Goal: Task Accomplishment & Management: Use online tool/utility

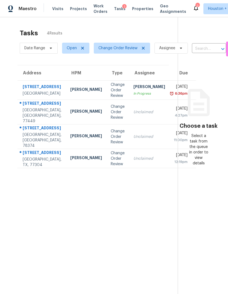
click at [28, 91] on div "[STREET_ADDRESS]" at bounding box center [42, 87] width 39 height 7
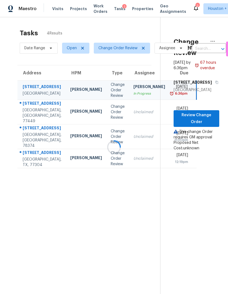
click at [36, 124] on div "[GEOGRAPHIC_DATA], [GEOGRAPHIC_DATA], 77449" at bounding box center [42, 115] width 39 height 16
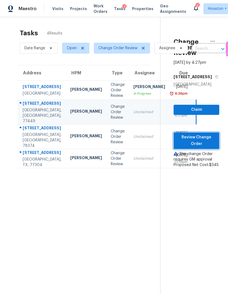
click at [210, 147] on span "Review Change Order" at bounding box center [196, 140] width 37 height 13
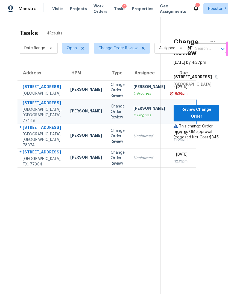
click at [66, 148] on td "Scott McGinnis" at bounding box center [86, 136] width 40 height 25
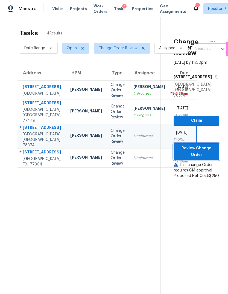
click at [193, 153] on button "Review Change Order" at bounding box center [197, 151] width 46 height 17
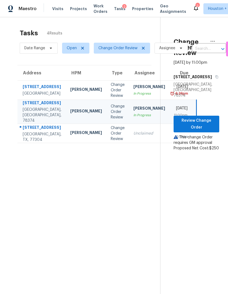
click at [49, 143] on td "347 Westlake Terrace Dr Conroe, TX, 77304" at bounding box center [42, 133] width 48 height 19
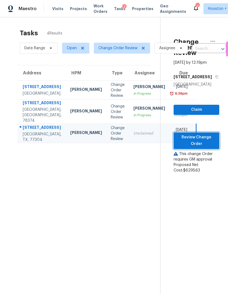
click at [199, 147] on span "Review Change Order" at bounding box center [196, 140] width 37 height 13
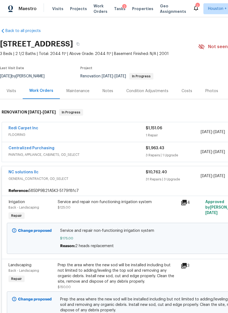
scroll to position [66, 70]
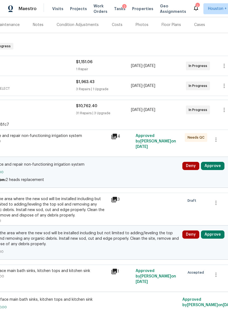
click at [216, 165] on button "Approve" at bounding box center [213, 166] width 24 height 8
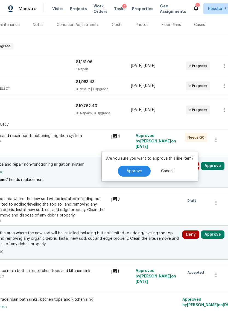
click at [142, 170] on button "Approve" at bounding box center [134, 171] width 33 height 11
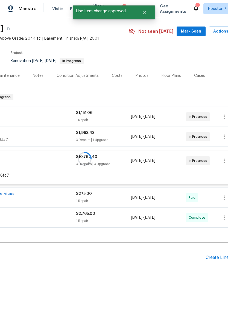
scroll to position [2, 70]
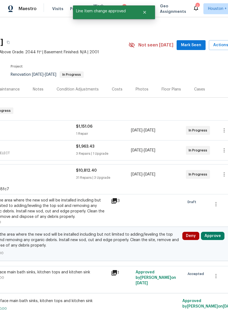
click at [215, 237] on button "Approve" at bounding box center [213, 236] width 24 height 8
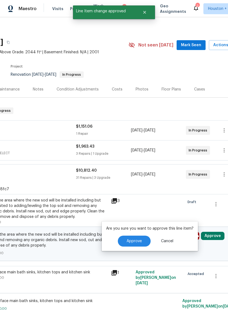
click at [134, 244] on button "Approve" at bounding box center [134, 241] width 33 height 11
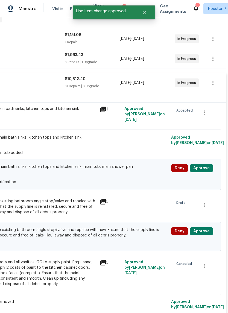
scroll to position [93, 81]
click at [204, 168] on button "Approve" at bounding box center [202, 168] width 24 height 8
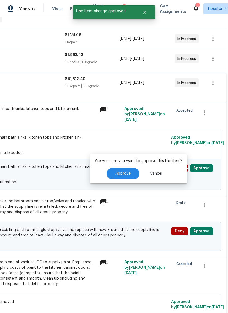
click at [117, 178] on button "Approve" at bounding box center [123, 173] width 33 height 11
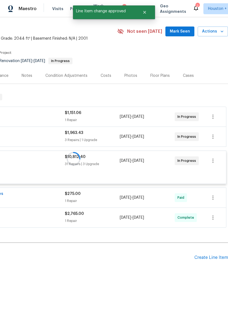
scroll to position [2, 81]
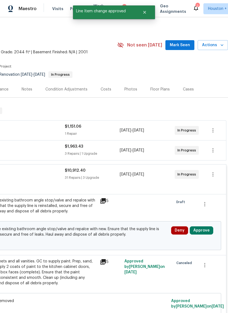
click at [205, 234] on button "Approve" at bounding box center [202, 230] width 24 height 8
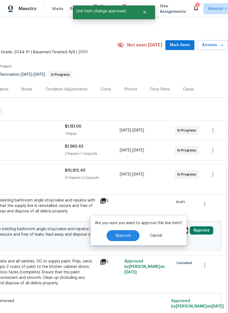
click at [118, 235] on span "Approve" at bounding box center [122, 236] width 15 height 4
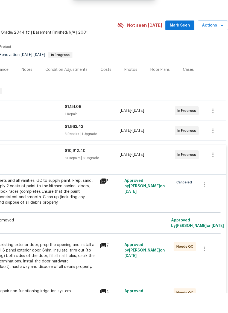
scroll to position [0, 0]
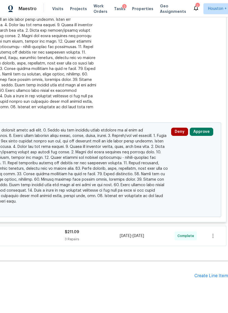
scroll to position [344, 81]
click at [200, 130] on button "Approve" at bounding box center [202, 132] width 24 height 8
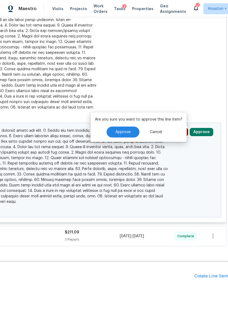
click at [118, 132] on span "Approve" at bounding box center [122, 132] width 15 height 4
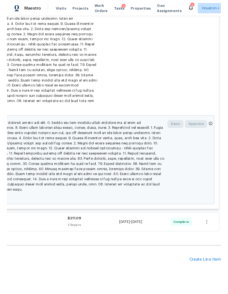
scroll to position [252, 81]
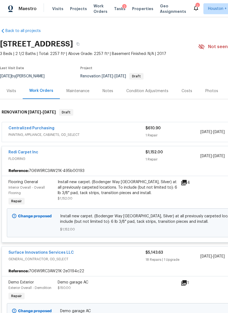
click at [93, 137] on span "PAINTING, APPLIANCE, CABINETS, OD_SELECT" at bounding box center [76, 134] width 137 height 5
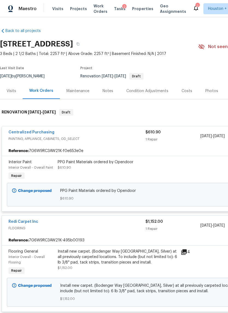
click at [86, 134] on div "Centralized Purchasing" at bounding box center [76, 133] width 137 height 7
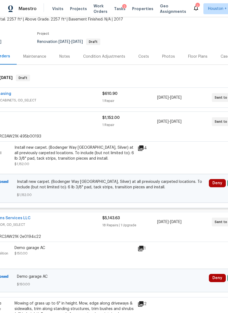
scroll to position [47, 59]
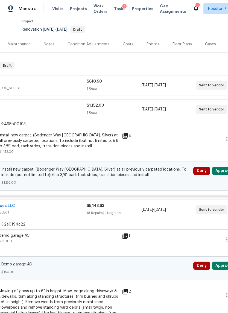
click at [223, 171] on button "Approve" at bounding box center [224, 171] width 24 height 8
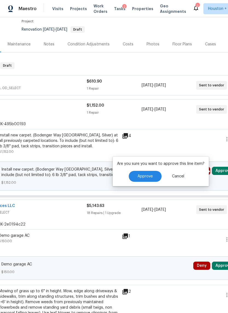
click at [147, 177] on span "Approve" at bounding box center [145, 176] width 15 height 4
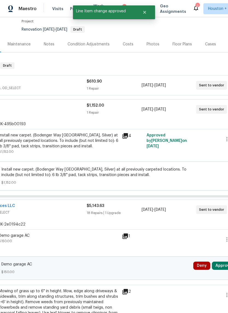
click at [166, 88] on span "9/30/2025 - 9/30/2025" at bounding box center [154, 85] width 24 height 5
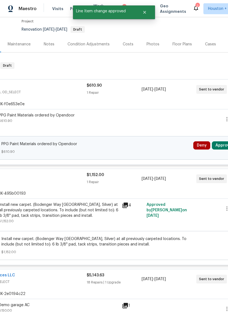
click at [222, 146] on button "Approve" at bounding box center [224, 145] width 24 height 8
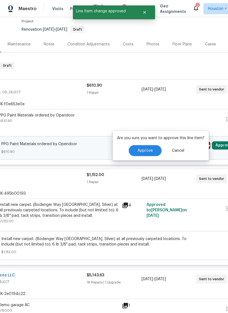
click at [137, 154] on button "Approve" at bounding box center [145, 150] width 33 height 11
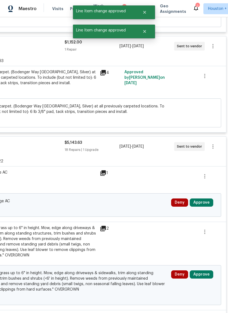
scroll to position [179, 81]
click at [206, 207] on button "Approve" at bounding box center [202, 203] width 24 height 8
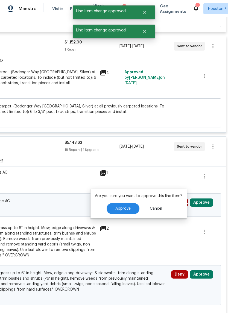
click at [125, 212] on button "Approve" at bounding box center [123, 208] width 33 height 11
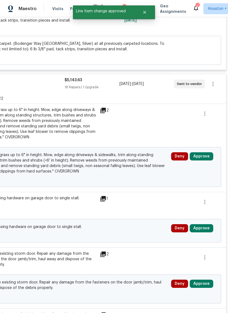
scroll to position [242, 81]
click at [207, 158] on button "Approve" at bounding box center [202, 156] width 24 height 8
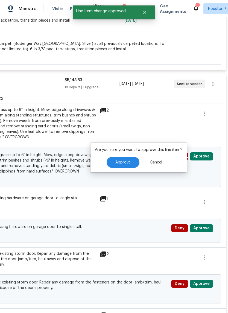
click at [123, 161] on span "Approve" at bounding box center [122, 163] width 15 height 4
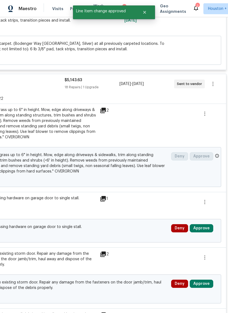
click at [202, 232] on button "Approve" at bounding box center [202, 228] width 24 height 8
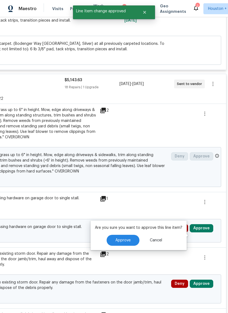
click at [117, 240] on span "Approve" at bounding box center [122, 240] width 15 height 4
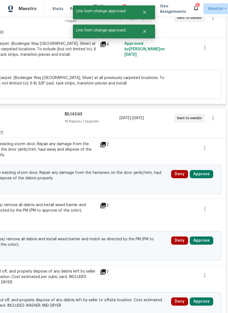
scroll to position [208, 81]
click at [208, 178] on button "Approve" at bounding box center [202, 174] width 24 height 8
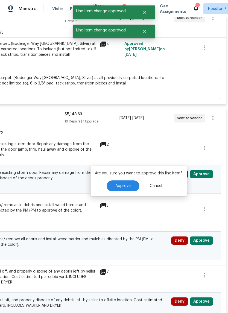
click at [117, 190] on button "Approve" at bounding box center [123, 185] width 33 height 11
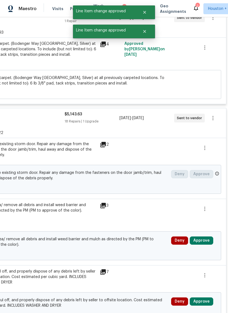
click at [205, 245] on button "Approve" at bounding box center [202, 241] width 24 height 8
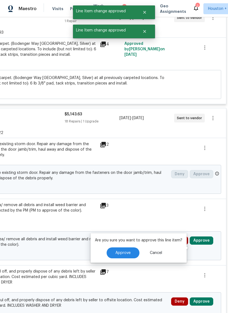
click at [136, 249] on button "Approve" at bounding box center [123, 252] width 33 height 11
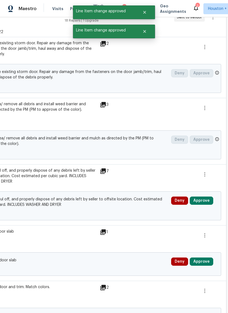
scroll to position [309, 81]
click at [203, 205] on button "Approve" at bounding box center [202, 201] width 24 height 8
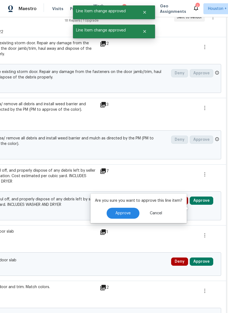
click at [121, 213] on span "Approve" at bounding box center [122, 213] width 15 height 4
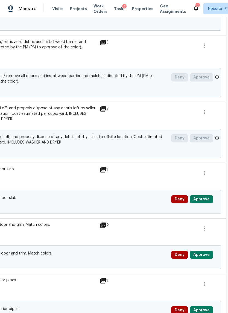
scroll to position [371, 81]
click at [206, 203] on button "Approve" at bounding box center [202, 199] width 24 height 8
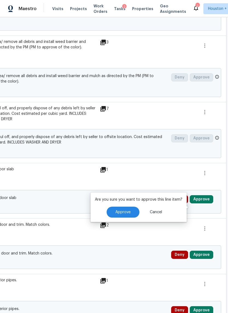
click at [124, 212] on span "Approve" at bounding box center [122, 212] width 15 height 4
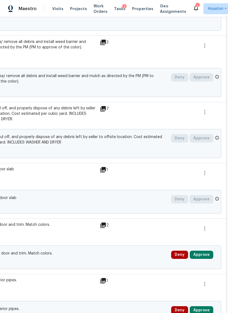
click at [211, 259] on button "Approve" at bounding box center [202, 255] width 24 height 8
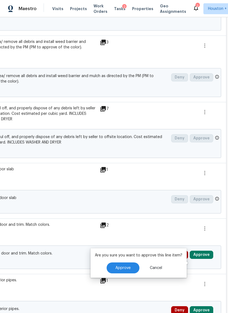
click at [130, 264] on button "Approve" at bounding box center [123, 268] width 33 height 11
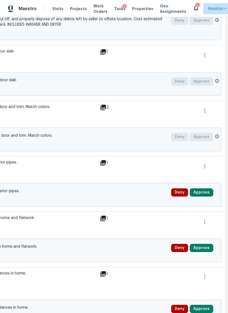
click at [205, 197] on button "Approve" at bounding box center [202, 192] width 24 height 8
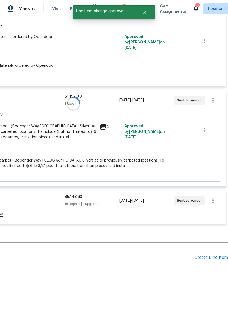
scroll to position [112, 81]
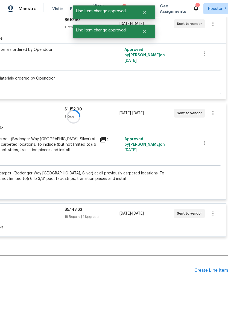
click at [206, 252] on div "Back to all projects 347 Westlake Terrace Dr, Conroe, TX 77304 3 Beds | 2 1/2 B…" at bounding box center [73, 102] width 309 height 382
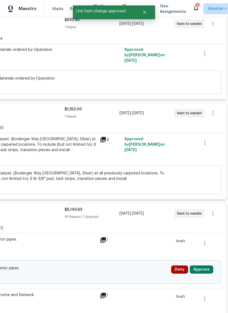
click at [204, 267] on button "Approve" at bounding box center [202, 270] width 24 height 8
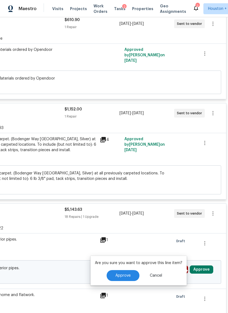
click at [122, 279] on button "Approve" at bounding box center [123, 275] width 33 height 11
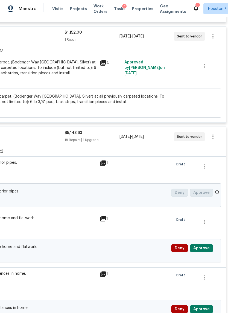
scroll to position [208, 81]
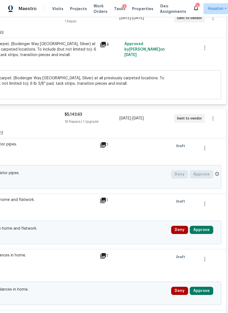
click at [202, 228] on button "Approve" at bounding box center [202, 230] width 24 height 8
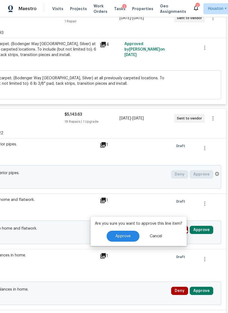
click at [123, 227] on div "Are you sure you want to approve this line item? Approve Cancel" at bounding box center [139, 232] width 96 height 30
click at [116, 241] on button "Approve" at bounding box center [123, 236] width 33 height 11
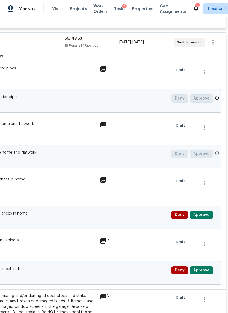
scroll to position [284, 81]
click at [199, 214] on button "Approve" at bounding box center [202, 215] width 24 height 8
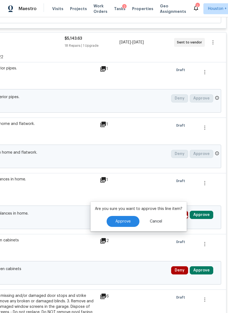
click at [122, 222] on span "Approve" at bounding box center [122, 222] width 15 height 4
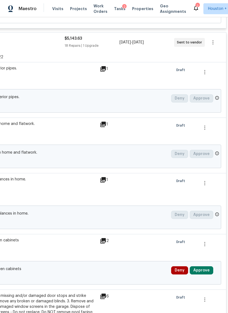
click at [198, 275] on button "Approve" at bounding box center [202, 270] width 24 height 8
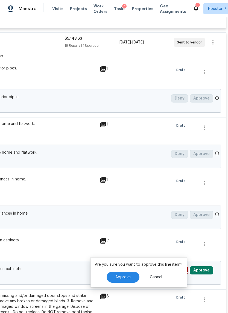
click at [120, 281] on button "Approve" at bounding box center [123, 277] width 33 height 11
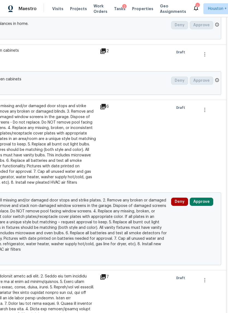
scroll to position [473, 81]
click at [205, 202] on button "Approve" at bounding box center [202, 202] width 24 height 8
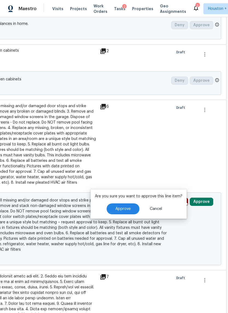
click at [122, 214] on button "Approve" at bounding box center [123, 208] width 33 height 11
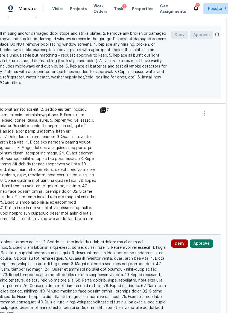
scroll to position [640, 81]
click at [199, 241] on button "Approve" at bounding box center [202, 244] width 24 height 8
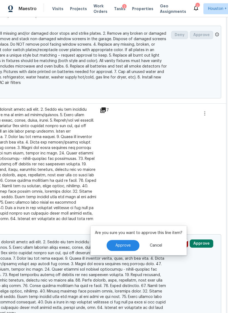
click at [122, 245] on span "Approve" at bounding box center [122, 246] width 15 height 4
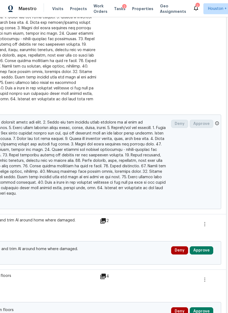
scroll to position [760, 81]
click at [200, 247] on button "Approve" at bounding box center [202, 250] width 24 height 8
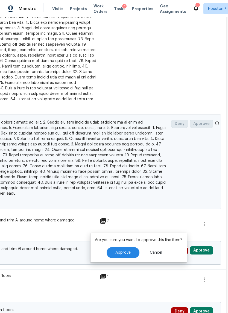
click at [125, 252] on span "Approve" at bounding box center [122, 253] width 15 height 4
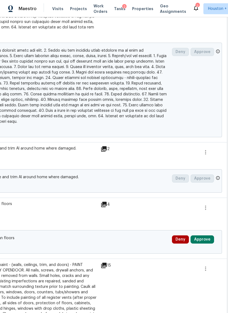
scroll to position [845, 80]
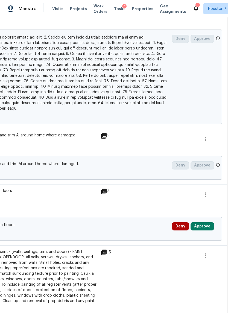
click at [199, 228] on button "Approve" at bounding box center [203, 226] width 24 height 8
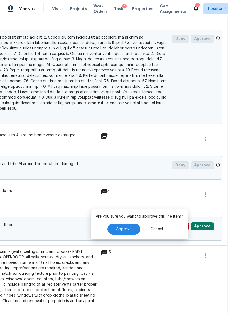
click at [120, 227] on span "Approve" at bounding box center [123, 229] width 15 height 4
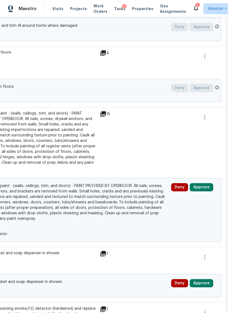
scroll to position [983, 81]
click at [201, 187] on button "Approve" at bounding box center [202, 187] width 24 height 8
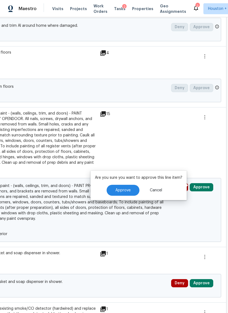
click at [121, 192] on span "Approve" at bounding box center [122, 190] width 15 height 4
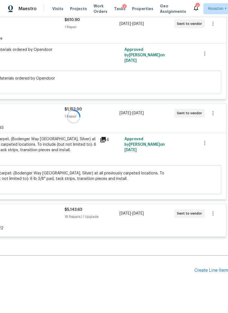
scroll to position [13, 0]
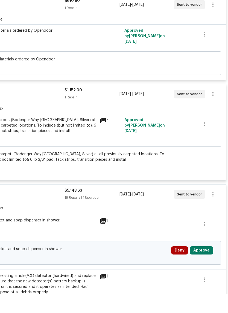
click at [200, 264] on div "Deny Approve" at bounding box center [194, 272] width 48 height 16
click at [199, 266] on button "Approve" at bounding box center [202, 270] width 24 height 8
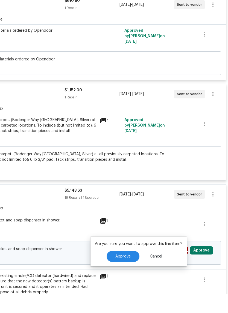
click at [121, 274] on span "Approve" at bounding box center [122, 276] width 15 height 4
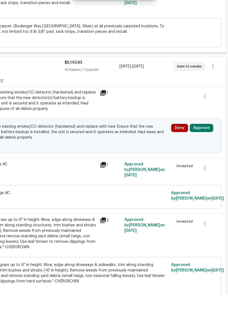
scroll to position [240, 81]
click at [200, 143] on button "Approve" at bounding box center [202, 147] width 24 height 8
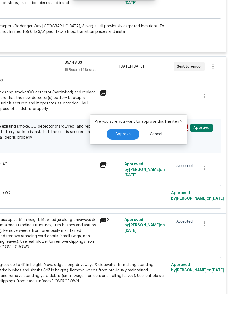
click at [127, 148] on button "Approve" at bounding box center [123, 153] width 33 height 11
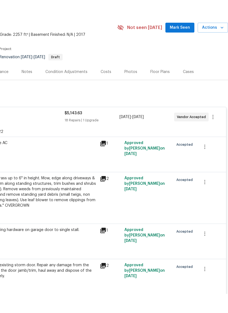
scroll to position [0, 81]
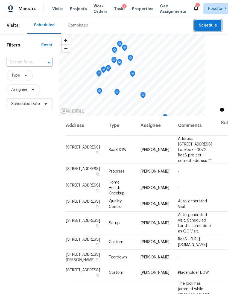
click at [211, 22] on span "Schedule" at bounding box center [208, 25] width 18 height 7
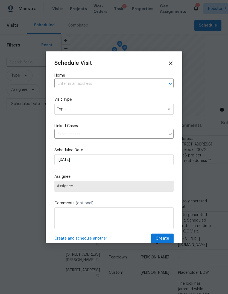
click at [148, 82] on input "text" at bounding box center [106, 84] width 104 height 8
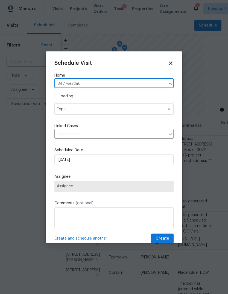
type input "347 westlake"
click at [70, 96] on li "347 Westlake Terrace Dr, Conroe, TX 77304" at bounding box center [113, 96] width 119 height 9
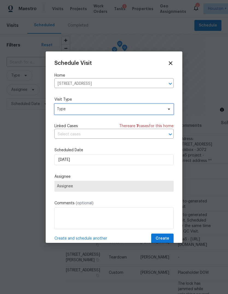
click at [70, 114] on span "Type" at bounding box center [113, 109] width 119 height 11
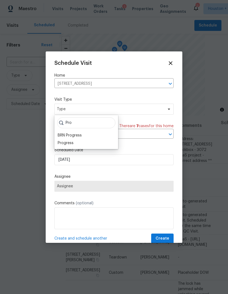
type input "Pro"
click at [65, 145] on div "Progress" at bounding box center [66, 142] width 16 height 5
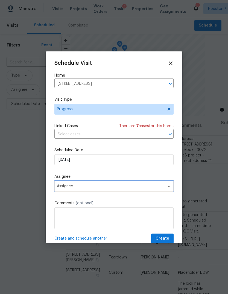
click at [139, 190] on span "Assignee" at bounding box center [113, 186] width 119 height 11
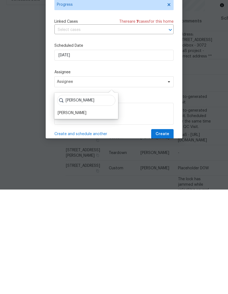
type input "Steve"
click at [81, 215] on div "[PERSON_NAME]" at bounding box center [72, 217] width 29 height 5
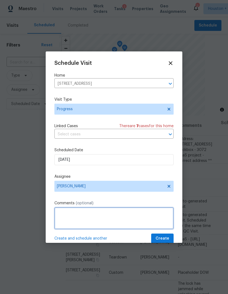
click at [142, 214] on textarea at bounding box center [113, 218] width 119 height 22
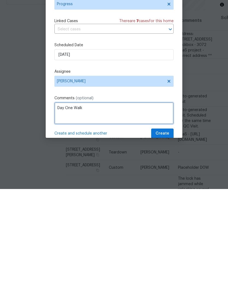
type textarea "Day One Walk"
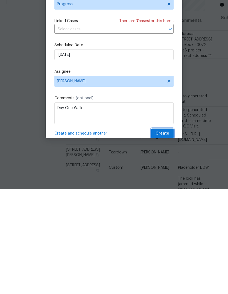
click at [164, 234] on button "Create" at bounding box center [162, 239] width 22 height 10
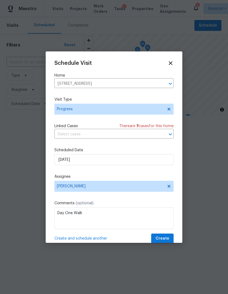
scroll to position [0, 0]
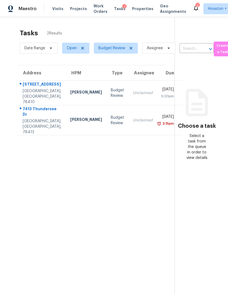
click at [129, 99] on td "Unclaimed" at bounding box center [143, 93] width 28 height 25
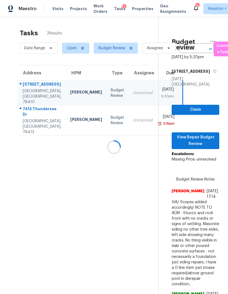
click at [134, 121] on div at bounding box center [114, 147] width 228 height 294
click at [126, 133] on div at bounding box center [114, 147] width 228 height 294
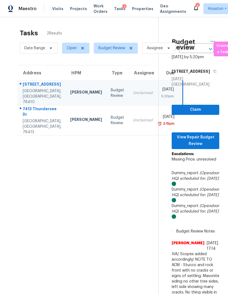
click at [33, 135] on div "[GEOGRAPHIC_DATA], [GEOGRAPHIC_DATA], 78413" at bounding box center [42, 126] width 39 height 16
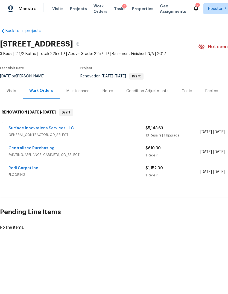
click at [197, 132] on div "$5,143.63 18 Repairs | 1 Upgrade" at bounding box center [172, 132] width 55 height 13
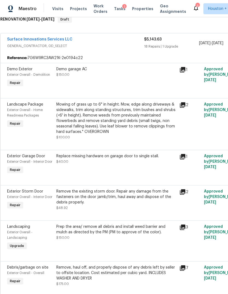
scroll to position [94, 2]
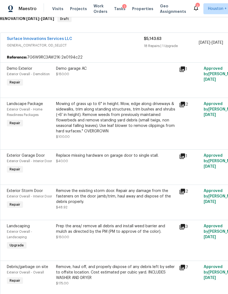
click at [80, 169] on div "Replace missing hardware on garage door to single stall. $40.00" at bounding box center [115, 163] width 123 height 25
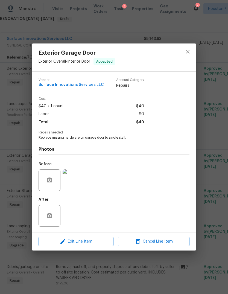
click at [71, 182] on img at bounding box center [74, 180] width 22 height 22
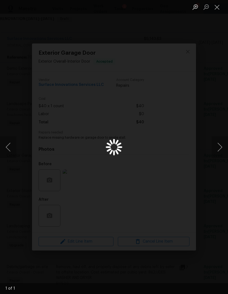
click at [219, 120] on div "Lightbox" at bounding box center [114, 147] width 228 height 294
click at [218, 6] on button "Close lightbox" at bounding box center [217, 7] width 11 height 10
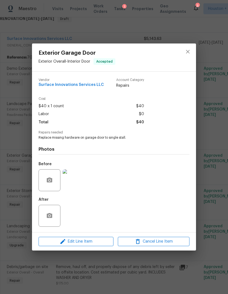
click at [216, 237] on div "Exterior Garage Door Exterior Overall - Interior Door Accepted Vendor Surface I…" at bounding box center [114, 147] width 228 height 294
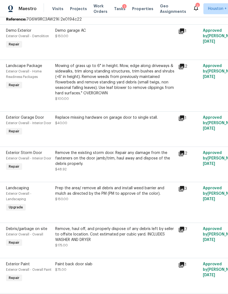
scroll to position [132, 4]
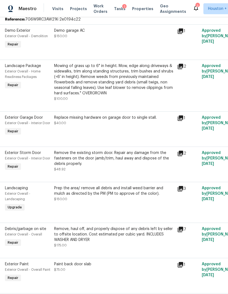
click at [73, 164] on div "Remove the existing storm door. Repair any damage from the fasteners on the doo…" at bounding box center [114, 158] width 120 height 16
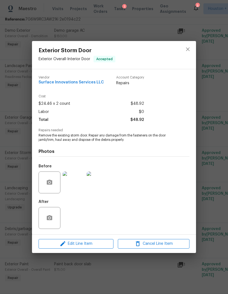
click at [210, 193] on div "Exterior Storm Door Exterior Overall - Interior Door Accepted Vendor Surface In…" at bounding box center [114, 147] width 228 height 294
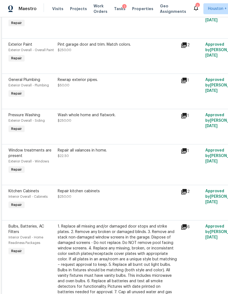
scroll to position [386, 0]
click at [80, 159] on div "Repair all valances in home. $22.50" at bounding box center [118, 153] width 120 height 11
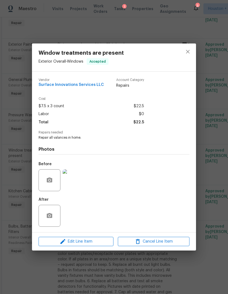
click at [77, 182] on img at bounding box center [74, 180] width 22 height 22
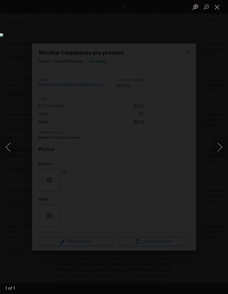
click at [176, 203] on img "Lightbox" at bounding box center [88, 146] width 176 height 227
click at [216, 6] on button "Close lightbox" at bounding box center [217, 7] width 11 height 10
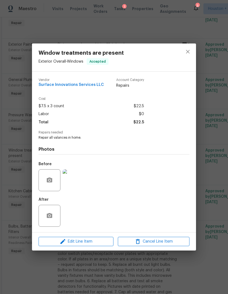
click at [209, 223] on div "Window treatments are present Exterior Overall - Windows Accepted Vendor Surfac…" at bounding box center [114, 147] width 228 height 294
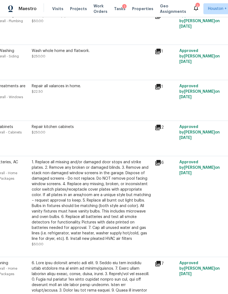
scroll to position [473, 35]
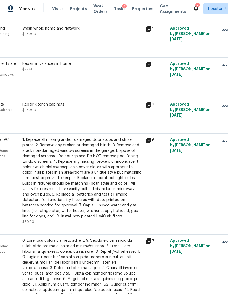
click at [34, 112] on span "$250.00" at bounding box center [29, 109] width 14 height 3
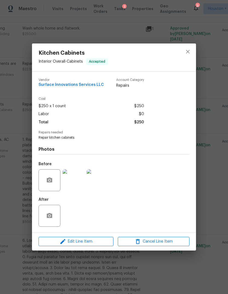
click at [77, 182] on img at bounding box center [74, 180] width 22 height 22
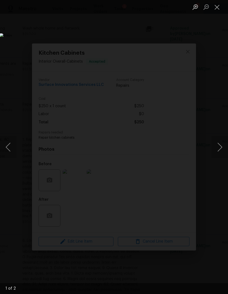
click at [215, 153] on button "Next image" at bounding box center [220, 147] width 16 height 22
click at [214, 4] on button "Close lightbox" at bounding box center [217, 7] width 11 height 10
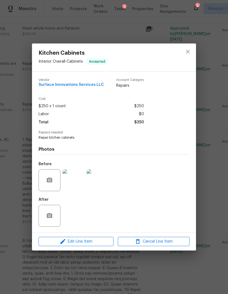
click at [215, 161] on div "Kitchen Cabinets Interior Overall - Cabinets Accepted Vendor Surface Innovation…" at bounding box center [114, 147] width 228 height 294
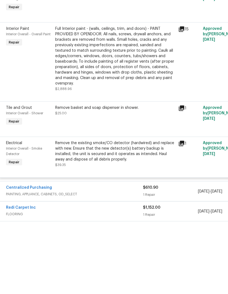
scroll to position [898, 2]
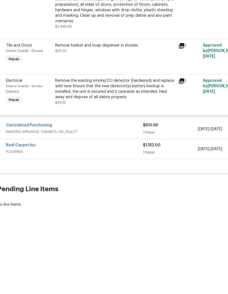
click at [117, 143] on div "Remove the existing smoke/CO detector (hardwired) and replace with new. Ensure …" at bounding box center [115, 154] width 120 height 22
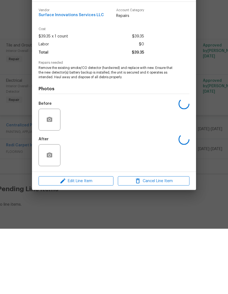
scroll to position [21, 0]
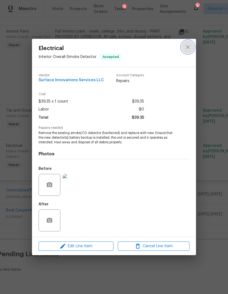
click at [187, 45] on icon "close" at bounding box center [188, 47] width 7 height 7
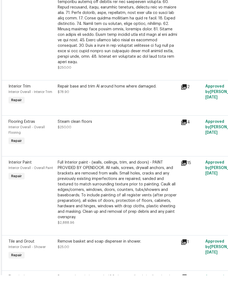
scroll to position [748, 0]
click at [132, 103] on div "Repair base and trim Al around home where damaged." at bounding box center [118, 105] width 120 height 5
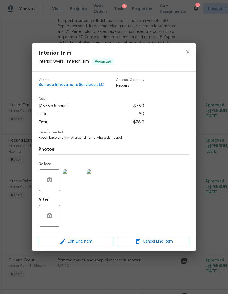
click at [74, 185] on img at bounding box center [74, 180] width 22 height 22
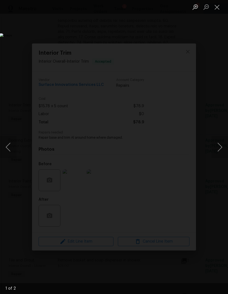
click at [220, 145] on button "Next image" at bounding box center [220, 147] width 16 height 22
click at [218, 148] on button "Next image" at bounding box center [220, 147] width 16 height 22
click at [218, 147] on button "Next image" at bounding box center [220, 147] width 16 height 22
click at [217, 10] on button "Close lightbox" at bounding box center [217, 7] width 11 height 10
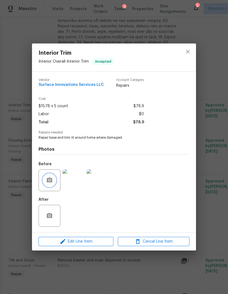
click at [47, 178] on icon "button" at bounding box center [49, 180] width 7 height 7
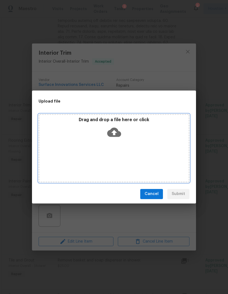
click at [147, 144] on div "Drag and drop a file here or click" at bounding box center [114, 148] width 151 height 68
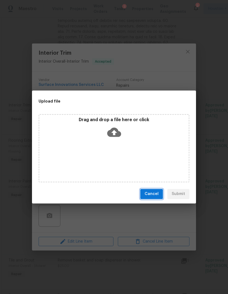
click at [152, 195] on span "Cancel" at bounding box center [152, 194] width 14 height 7
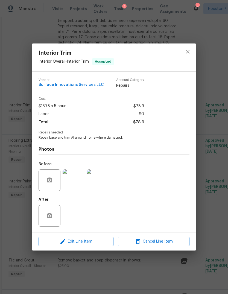
click at [216, 224] on div "Interior Trim Interior Overall - Interior Trim Accepted Vendor Surface Innovati…" at bounding box center [114, 147] width 228 height 294
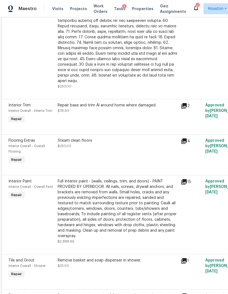
click at [217, 226] on div "Approved by Steven Rosas on 9/29/2025" at bounding box center [228, 211] width 49 height 69
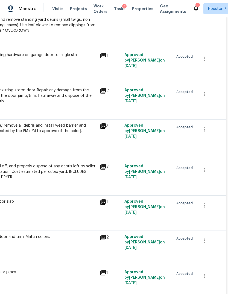
scroll to position [194, 81]
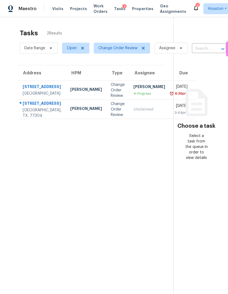
click at [42, 107] on div "[STREET_ADDRESS]" at bounding box center [42, 104] width 39 height 7
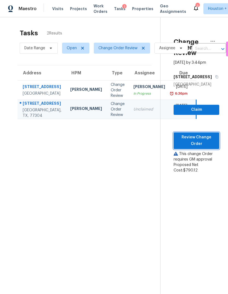
click at [200, 147] on span "Review Change Order" at bounding box center [196, 140] width 37 height 13
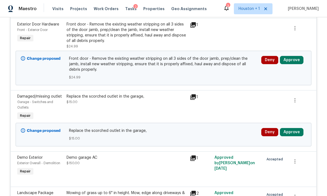
scroll to position [463, 0]
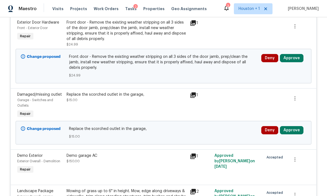
click at [228, 133] on button "Approve" at bounding box center [291, 130] width 24 height 8
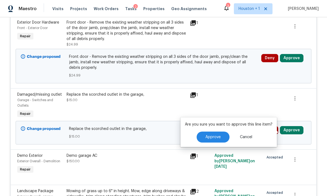
click at [209, 135] on span "Approve" at bounding box center [212, 137] width 15 height 4
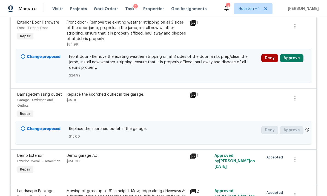
click at [228, 62] on button "Approve" at bounding box center [291, 58] width 24 height 8
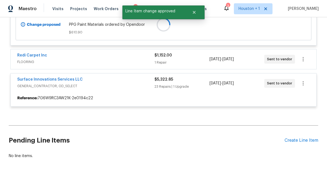
scroll to position [146, 0]
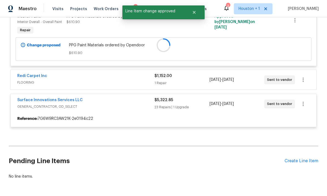
click at [224, 66] on div "Centralized Purchasing PAINTING, APPLIANCE, CABINETS, OD_SELECT $610.90 1 Repai…" at bounding box center [163, 53] width 306 height 154
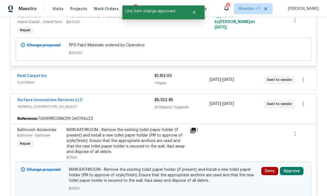
click at [228, 168] on button "Approve" at bounding box center [291, 171] width 24 height 8
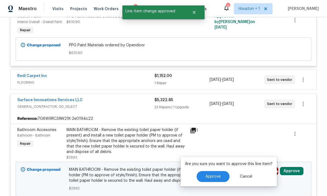
click at [212, 171] on button "Approve" at bounding box center [212, 176] width 33 height 11
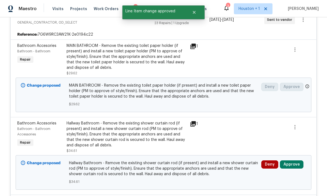
scroll to position [235, 0]
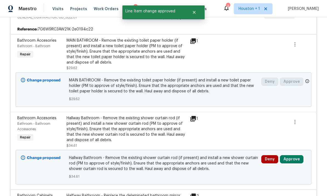
click at [228, 161] on button "Approve" at bounding box center [291, 159] width 24 height 8
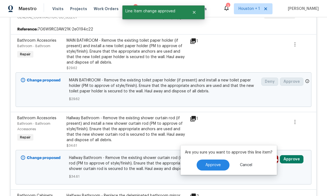
click at [207, 167] on span "Approve" at bounding box center [212, 165] width 15 height 4
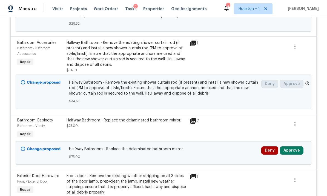
click at [228, 148] on button "Approve" at bounding box center [291, 150] width 24 height 8
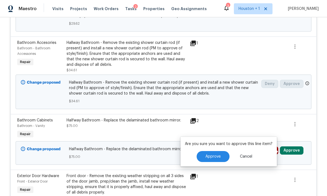
click at [214, 158] on span "Approve" at bounding box center [212, 156] width 15 height 4
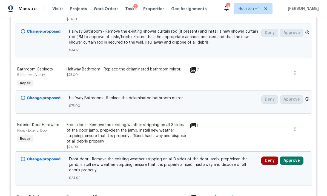
scroll to position [396, 0]
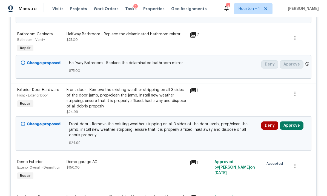
click at [228, 129] on button "Approve" at bounding box center [291, 125] width 24 height 8
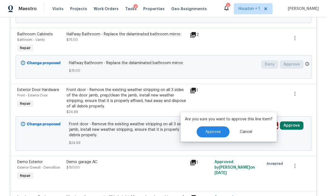
click at [214, 135] on button "Approve" at bounding box center [212, 131] width 33 height 11
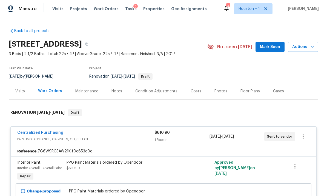
scroll to position [0, 0]
click at [88, 45] on icon "button" at bounding box center [86, 43] width 3 height 3
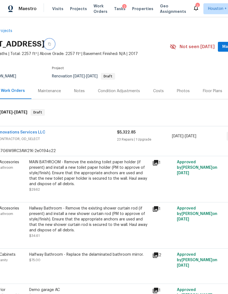
scroll to position [0, 28]
click at [51, 44] on icon "button" at bounding box center [49, 43] width 3 height 3
click at [51, 43] on icon "button" at bounding box center [49, 43] width 3 height 3
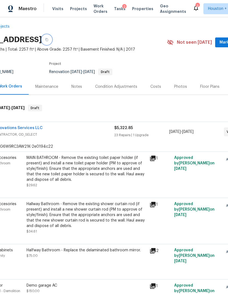
scroll to position [4, 13]
